Goal: Navigation & Orientation: Find specific page/section

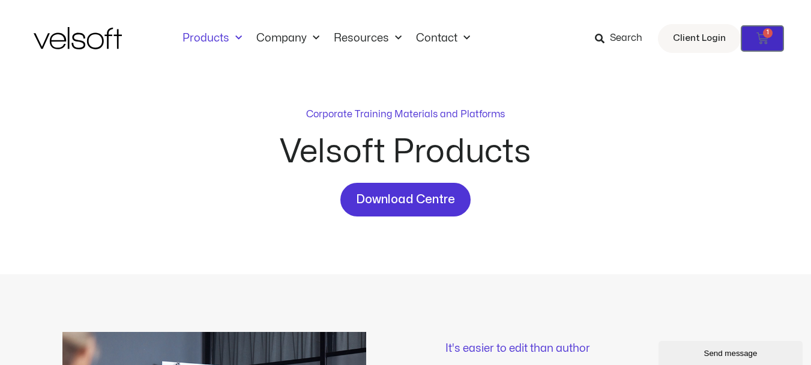
click at [766, 40] on icon at bounding box center [763, 38] width 12 height 12
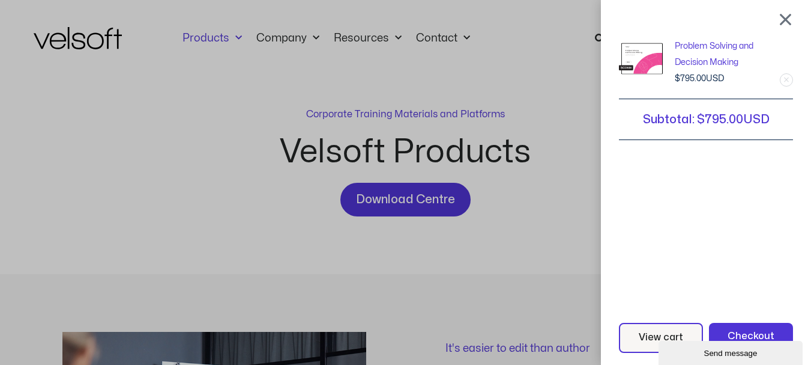
click at [548, 259] on div "Problem Solving and Decision Making 1 × $ 795.00 Subtotal: $ 795.00 View cart C…" at bounding box center [405, 182] width 811 height 365
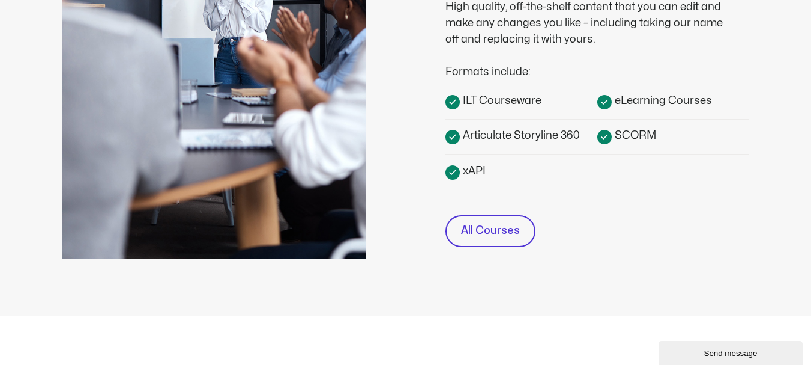
scroll to position [420, 0]
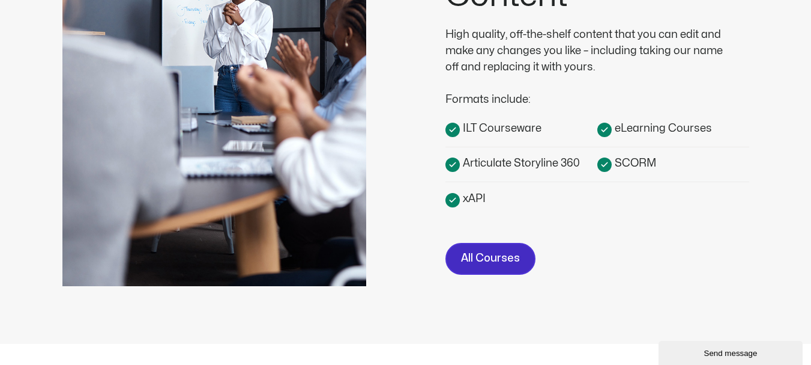
click at [476, 256] on span "All Courses" at bounding box center [490, 258] width 59 height 17
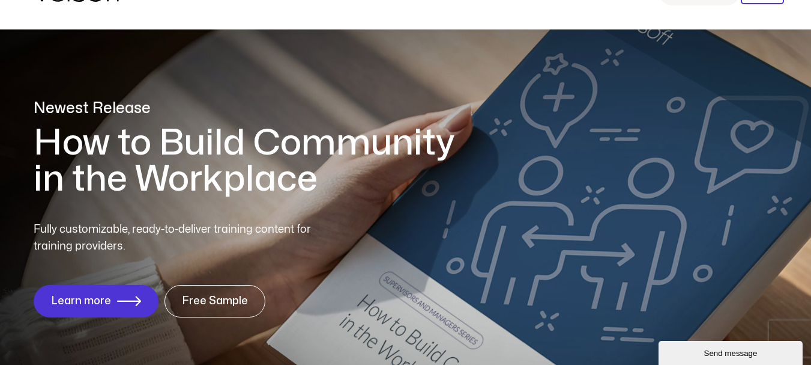
scroll to position [120, 0]
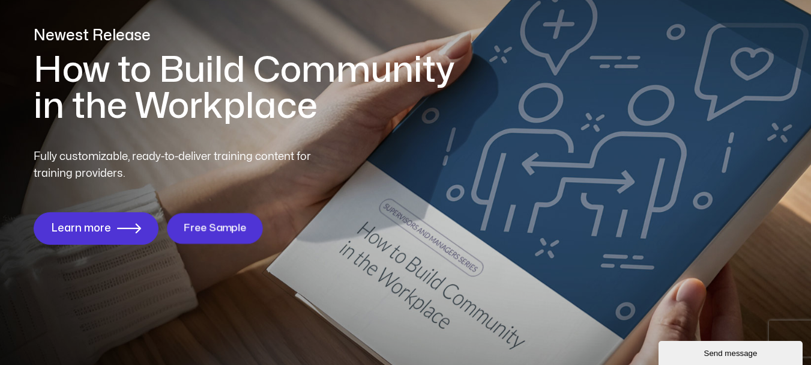
click at [206, 228] on span "Free Sample" at bounding box center [215, 227] width 63 height 11
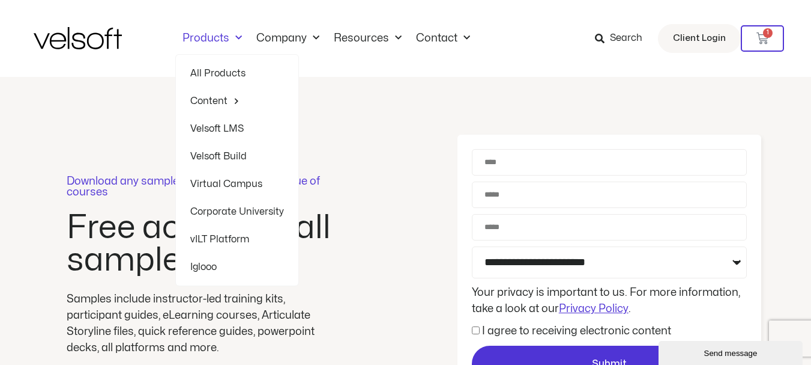
click at [190, 37] on link "Products" at bounding box center [212, 38] width 74 height 13
